Goal: Information Seeking & Learning: Learn about a topic

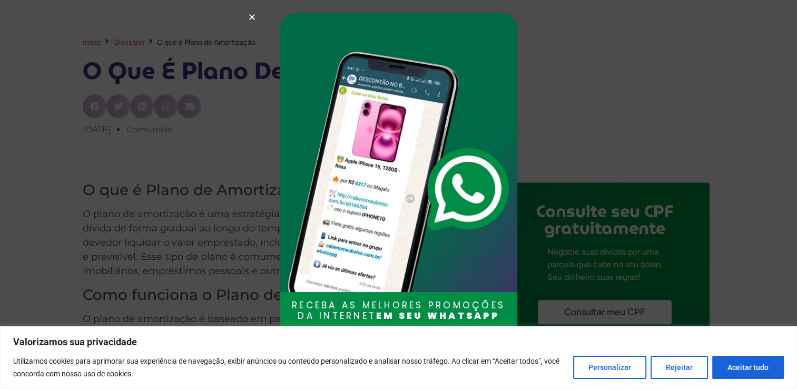
click at [249, 13] on icon "Close" at bounding box center [252, 17] width 8 height 8
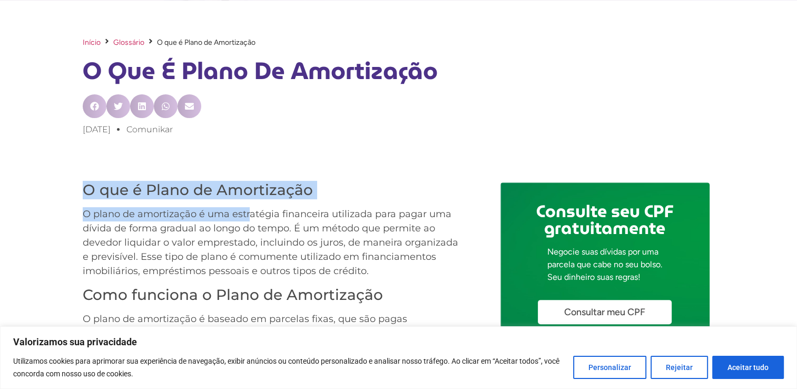
drag, startPoint x: 85, startPoint y: 179, endPoint x: 251, endPoint y: 220, distance: 170.4
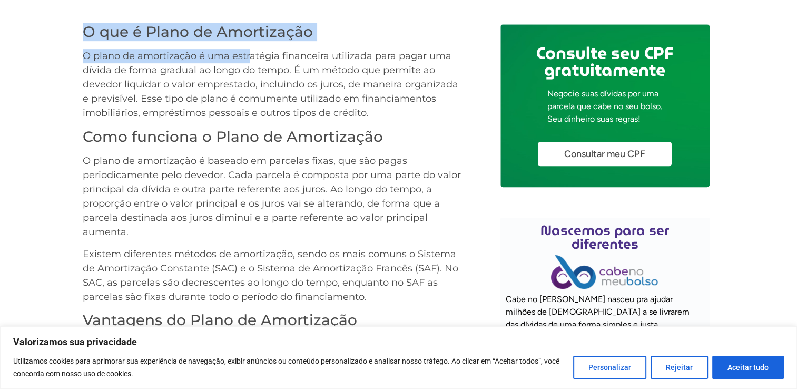
scroll to position [527, 0]
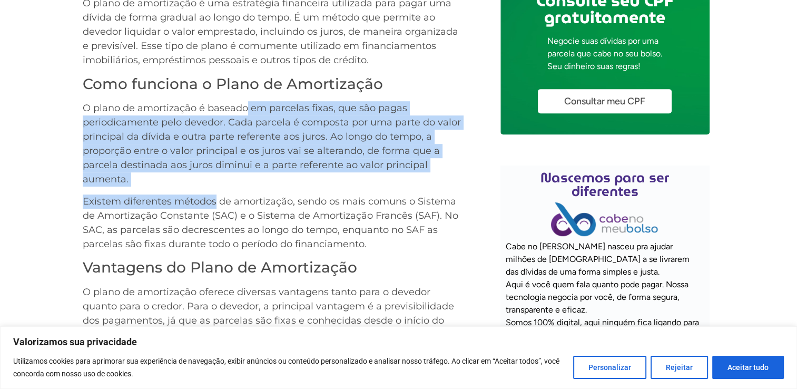
drag, startPoint x: 253, startPoint y: 114, endPoint x: 215, endPoint y: 191, distance: 86.0
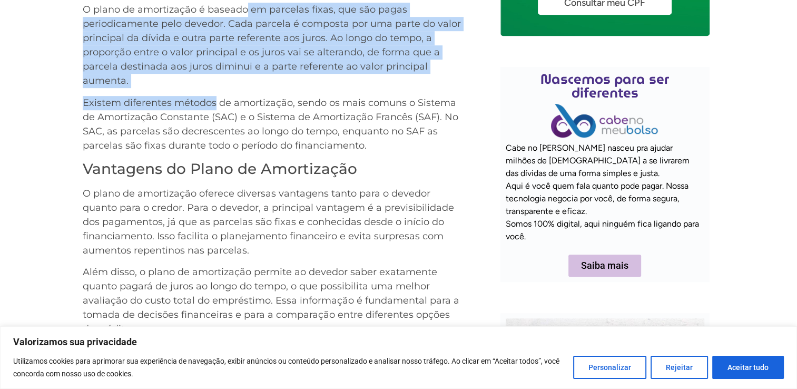
scroll to position [632, 0]
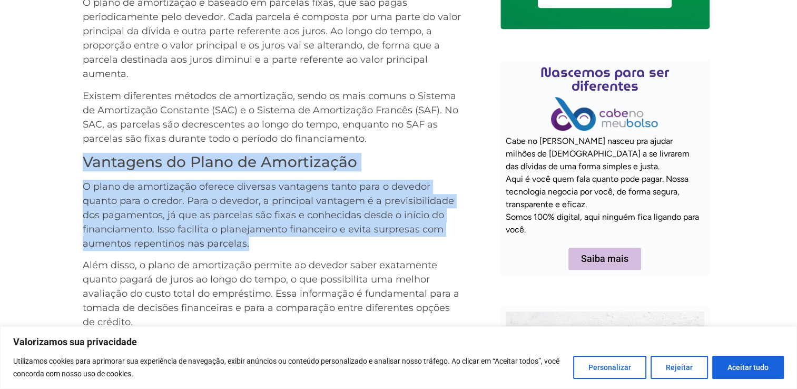
drag, startPoint x: 78, startPoint y: 162, endPoint x: 301, endPoint y: 239, distance: 235.5
click at [301, 239] on div "O que é Plano de Amortização O plano de amortização é uma estratégia financeira…" at bounding box center [398, 353] width 797 height 984
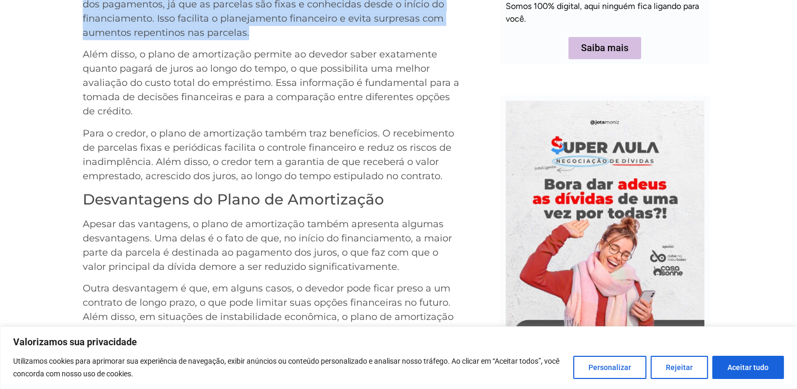
scroll to position [948, 0]
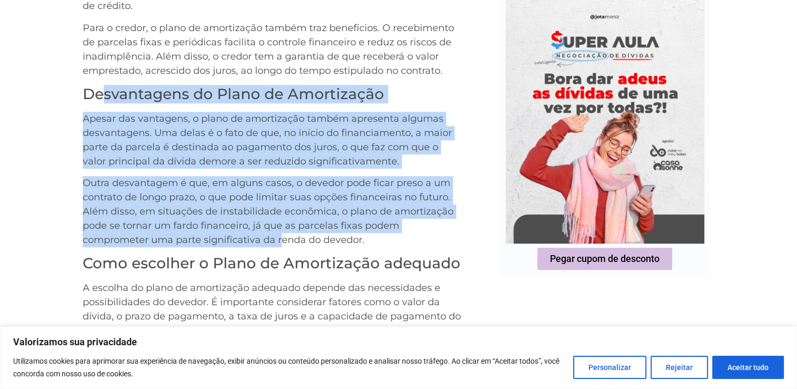
drag, startPoint x: 171, startPoint y: 102, endPoint x: 279, endPoint y: 233, distance: 170.6
click at [279, 233] on div "O que é Plano de Amortização O plano de amortização é uma estratégia financeira…" at bounding box center [273, 35] width 381 height 987
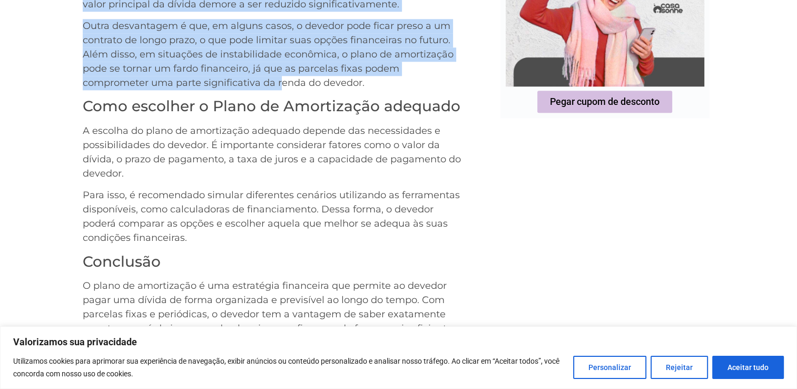
scroll to position [1106, 0]
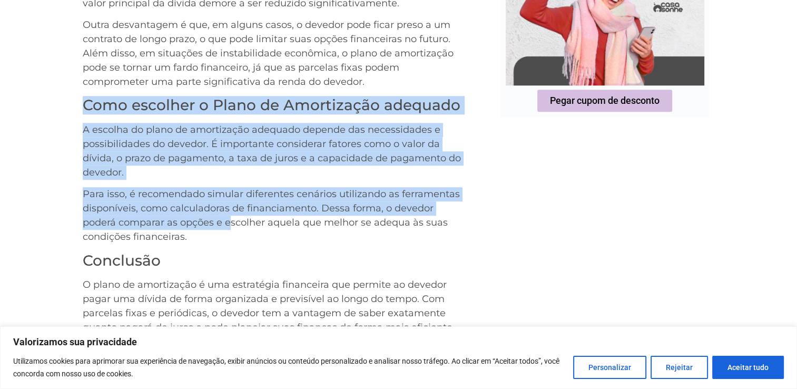
drag, startPoint x: 185, startPoint y: 121, endPoint x: 231, endPoint y: 227, distance: 115.8
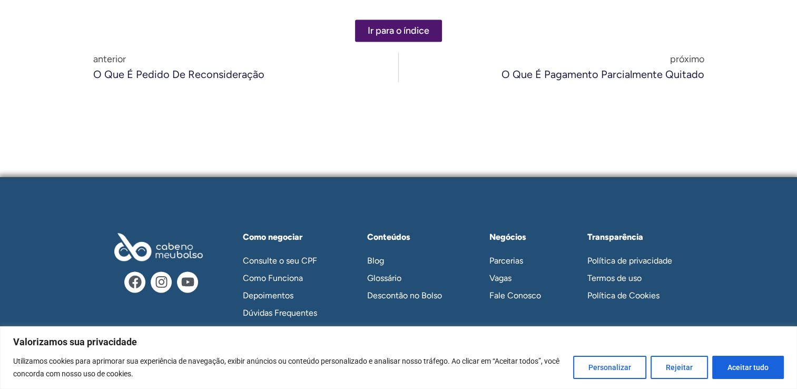
scroll to position [1555, 0]
